Goal: Task Accomplishment & Management: Use online tool/utility

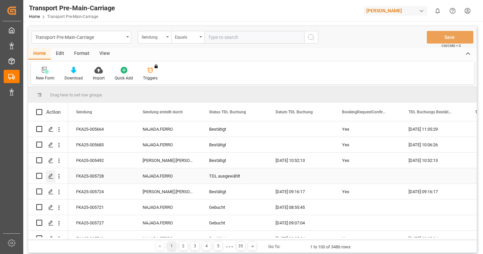
click at [50, 177] on icon "Press SPACE to select this row." at bounding box center [50, 176] width 5 height 5
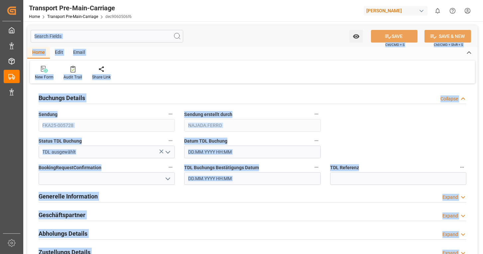
click at [215, 43] on div "Watch Option SAVE Ctrl/CMD + S SAVE & NEW Ctrl/CMD + Shift + S" at bounding box center [252, 36] width 451 height 22
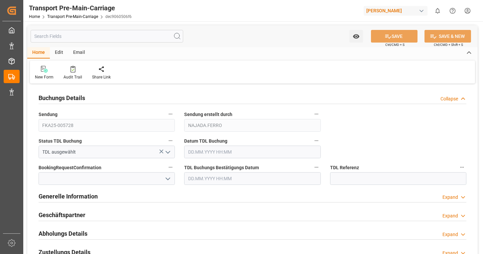
click at [83, 53] on div "Email" at bounding box center [79, 52] width 22 height 11
click at [45, 68] on icon at bounding box center [45, 68] width 9 height 4
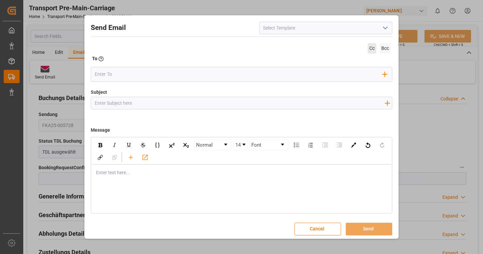
click at [368, 46] on span "Cc" at bounding box center [372, 48] width 9 height 10
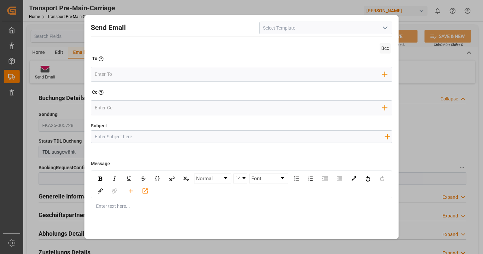
click at [386, 31] on icon "open menu" at bounding box center [386, 28] width 8 height 8
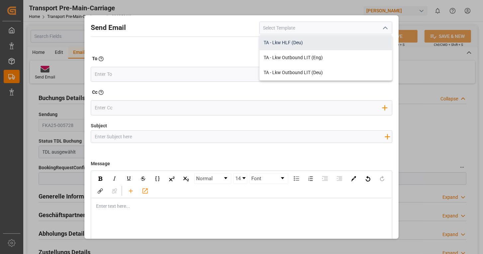
click at [327, 43] on div "TA - Lkw HLF (Deu)" at bounding box center [326, 42] width 132 height 15
type input "TA - Lkw HLF (Deu)"
type input "Transportauftrag {{deliveryNumberPremain}} nach {{deliveryAddressPremainCity}},…"
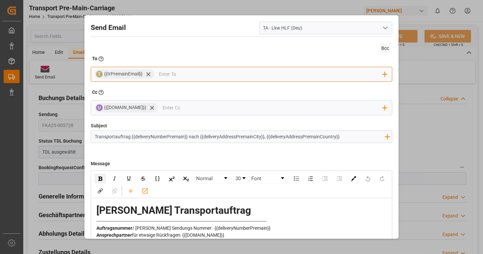
click at [188, 76] on input "email" at bounding box center [271, 75] width 224 height 10
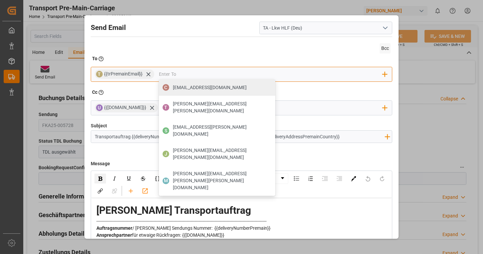
type input "dispo@spedition-hoppe.de"
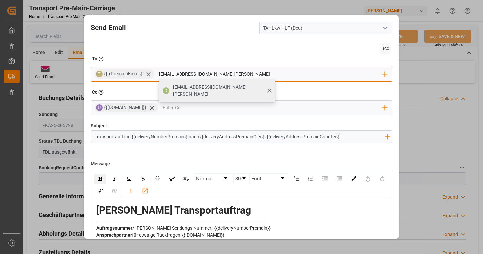
click at [189, 89] on span "dispo@spedition-hoppe.de" at bounding box center [222, 91] width 98 height 14
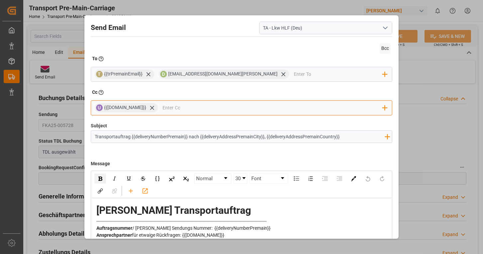
click at [181, 110] on input "email" at bounding box center [273, 108] width 220 height 10
type input "naja"
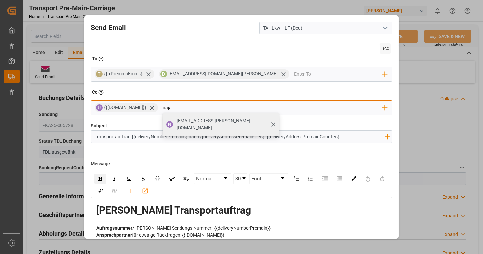
click at [187, 122] on span "najada.ferro@lamotte-food.de" at bounding box center [226, 124] width 98 height 14
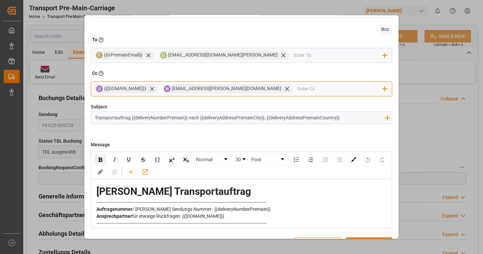
scroll to position [36, 0]
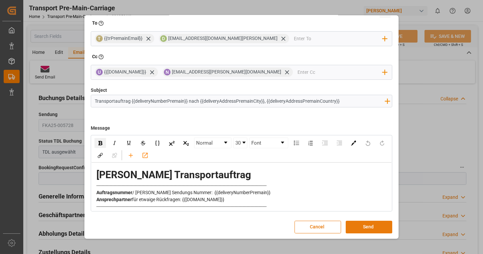
click at [360, 226] on button "Send" at bounding box center [369, 227] width 47 height 13
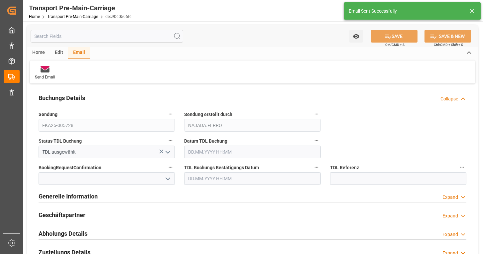
click at [166, 149] on icon "open menu" at bounding box center [168, 152] width 8 height 8
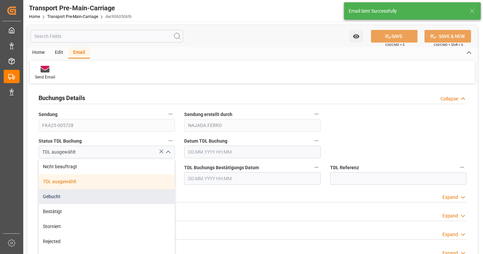
click at [64, 198] on div "Gebucht" at bounding box center [107, 196] width 136 height 15
type input "Gebucht"
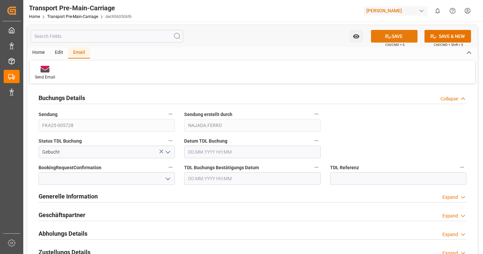
click at [386, 37] on icon at bounding box center [389, 37] width 6 height 4
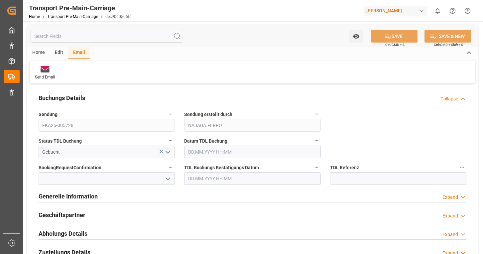
type input "04.09.2025 09:56"
